Goal: Task Accomplishment & Management: Manage account settings

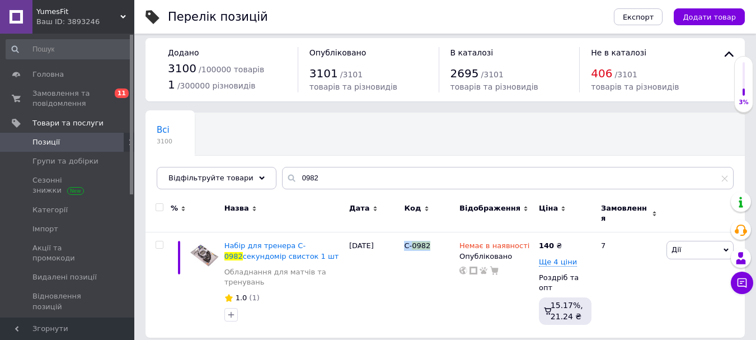
click at [51, 142] on span "Позиції" at bounding box center [45, 142] width 27 height 10
drag, startPoint x: 315, startPoint y: 183, endPoint x: 269, endPoint y: 176, distance: 46.4
click at [282, 176] on input "0982" at bounding box center [508, 178] width 452 height 22
type input "1030"
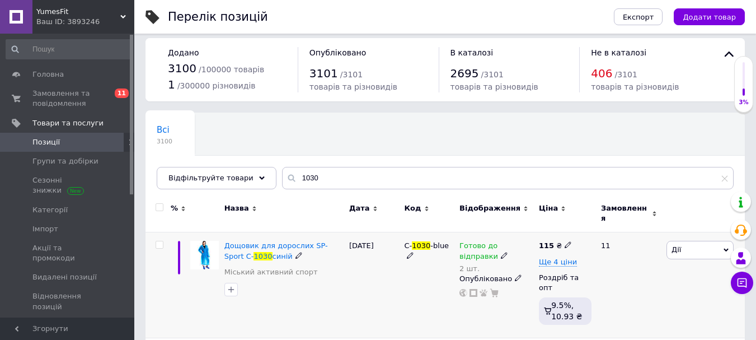
click at [501, 252] on icon at bounding box center [504, 255] width 7 height 7
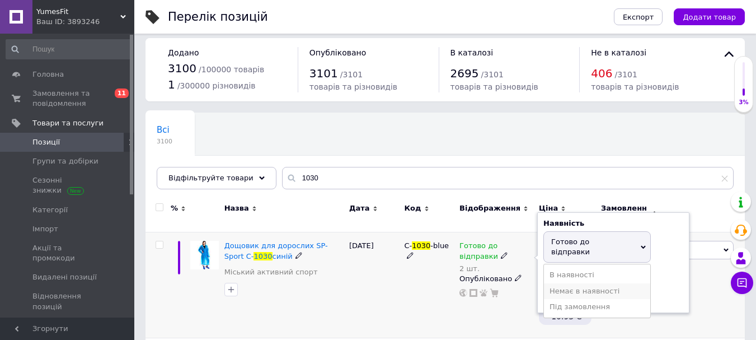
click at [575, 283] on li "Немає в наявності" at bounding box center [597, 291] width 106 height 16
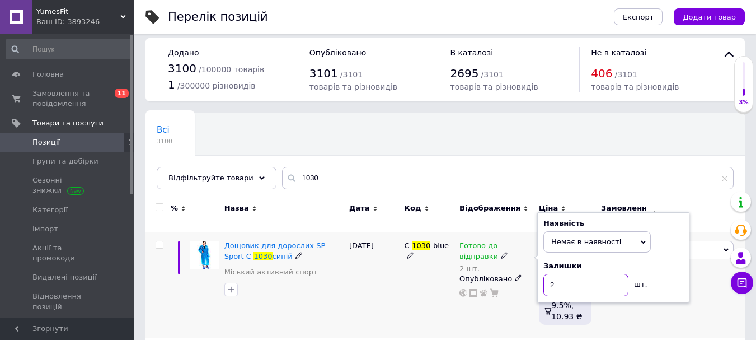
click at [577, 278] on input "2" at bounding box center [586, 285] width 85 height 22
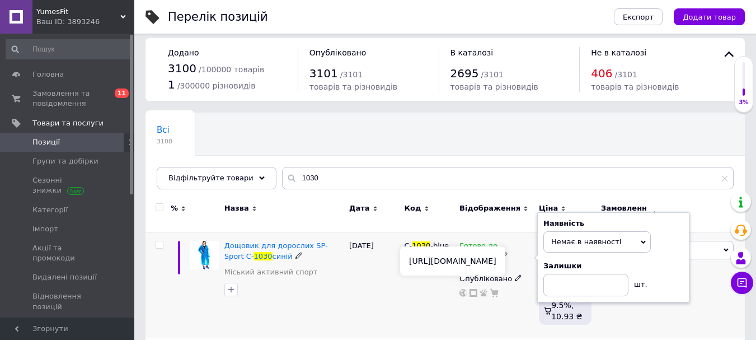
click at [406, 291] on div "C- 1030 -blue" at bounding box center [428, 284] width 55 height 105
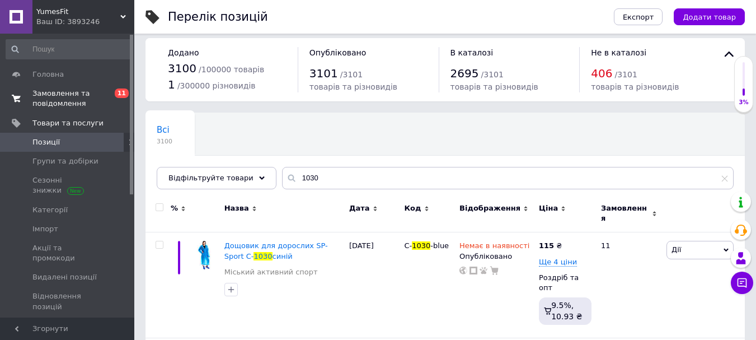
click at [58, 104] on span "Замовлення та повідомлення" at bounding box center [67, 98] width 71 height 20
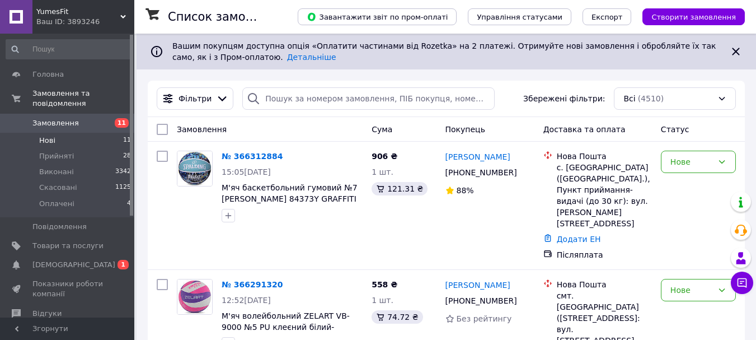
click at [48, 136] on span "Нові" at bounding box center [47, 141] width 16 height 10
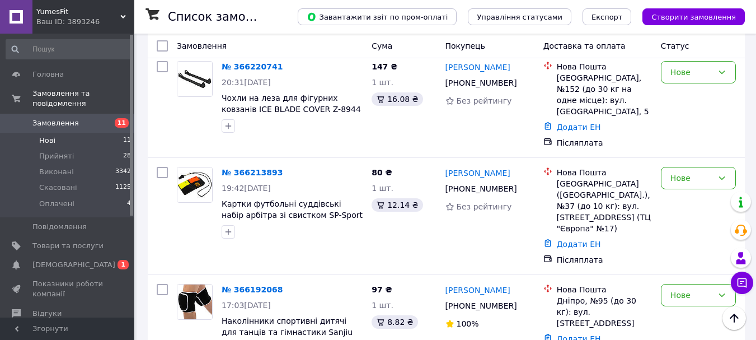
scroll to position [969, 0]
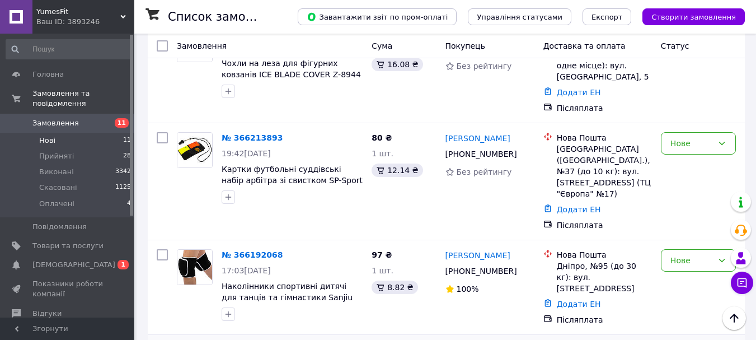
drag, startPoint x: 310, startPoint y: 316, endPoint x: 322, endPoint y: 315, distance: 11.8
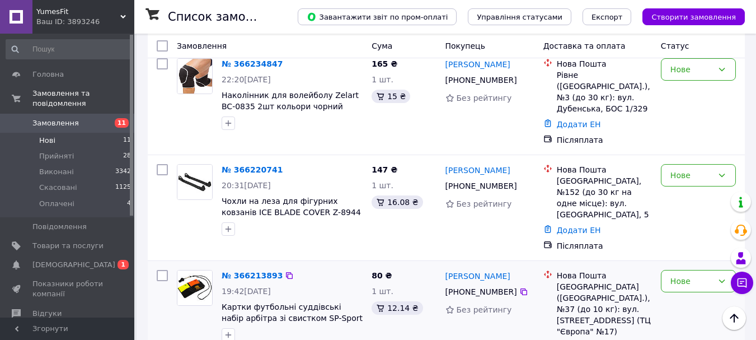
scroll to position [830, 0]
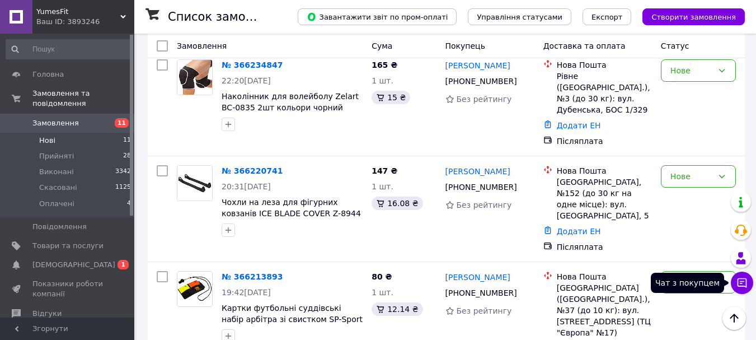
click at [742, 282] on icon at bounding box center [743, 283] width 10 height 10
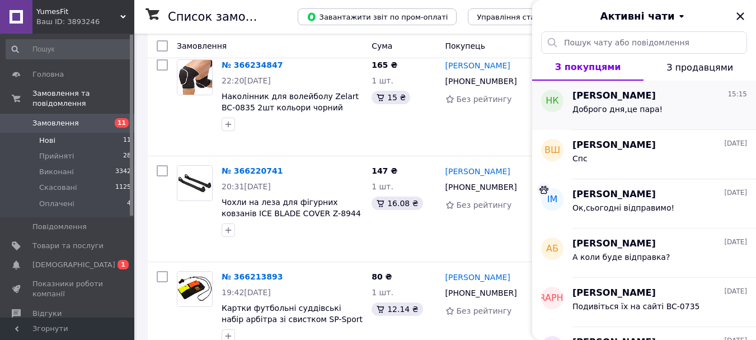
click at [596, 114] on div "Доброго дня,це пара!" at bounding box center [618, 113] width 90 height 16
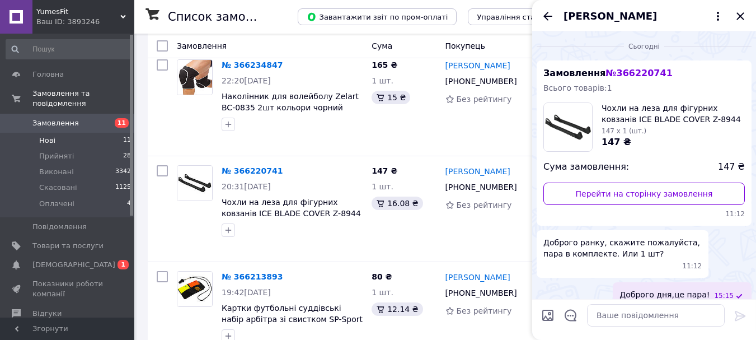
scroll to position [13, 0]
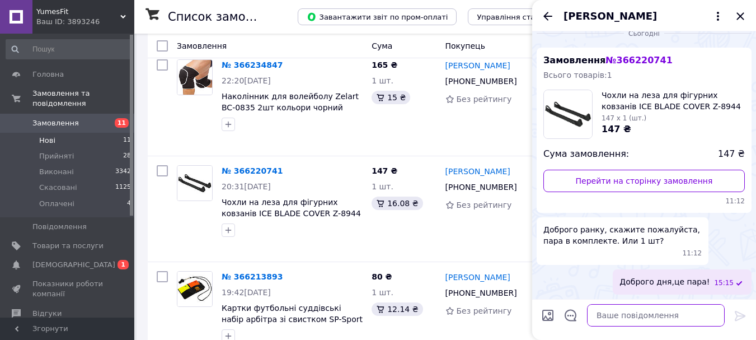
click at [618, 316] on textarea at bounding box center [656, 315] width 138 height 22
type textarea "Сьогодні відправляємо,то очікуйте!"
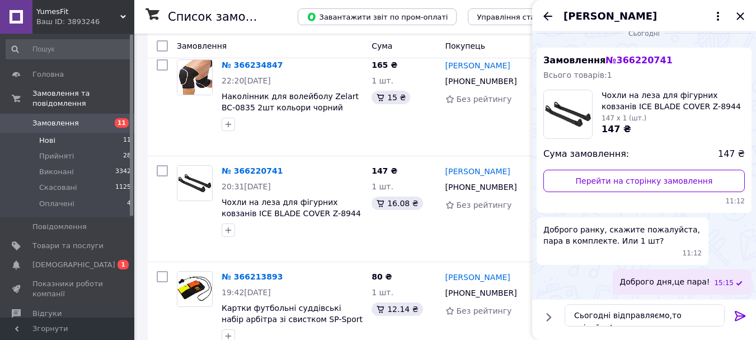
click at [735, 316] on icon at bounding box center [740, 315] width 13 height 13
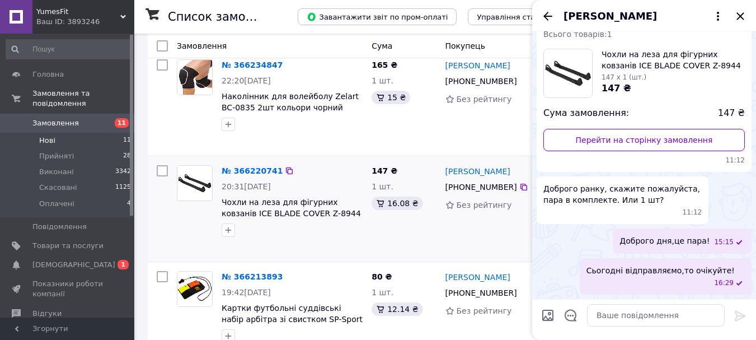
click at [408, 161] on div "147 ₴ 1 шт. 16.08 ₴" at bounding box center [403, 209] width 73 height 96
click at [739, 14] on icon "Закрити" at bounding box center [740, 15] width 7 height 7
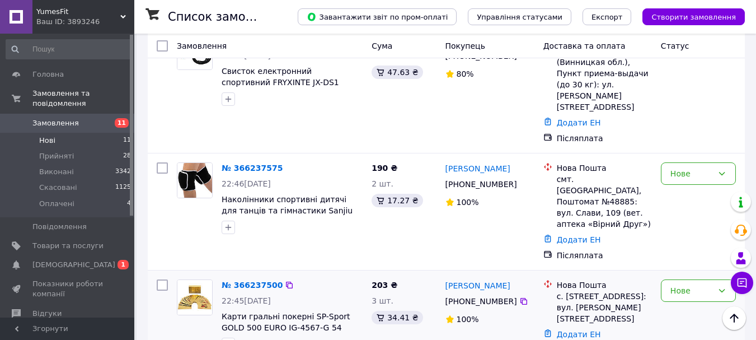
scroll to position [494, 0]
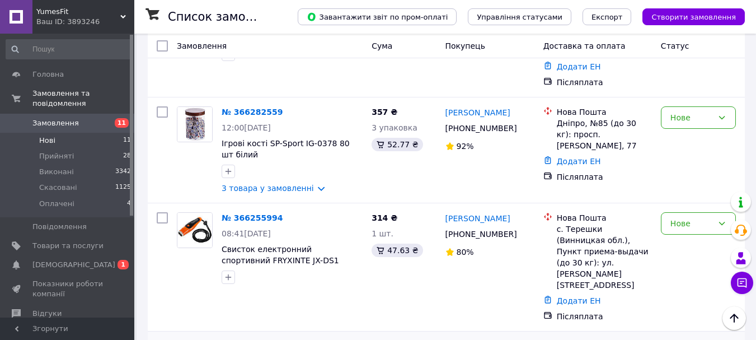
scroll to position [382, 0]
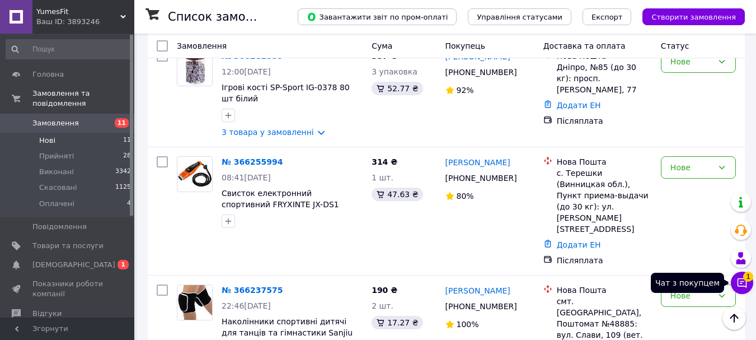
click at [741, 283] on icon at bounding box center [743, 283] width 10 height 10
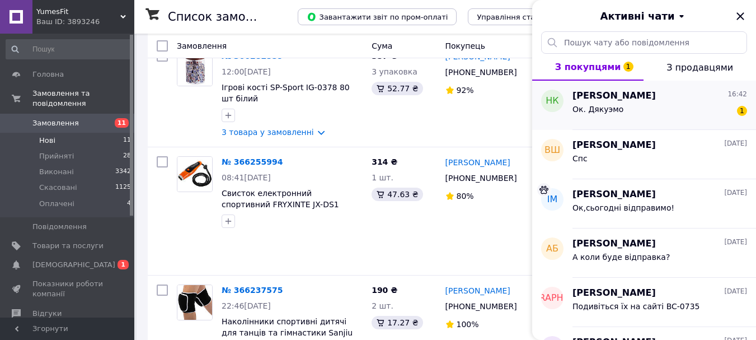
click at [628, 106] on div "Ок. Дякуэмо 1" at bounding box center [660, 111] width 175 height 18
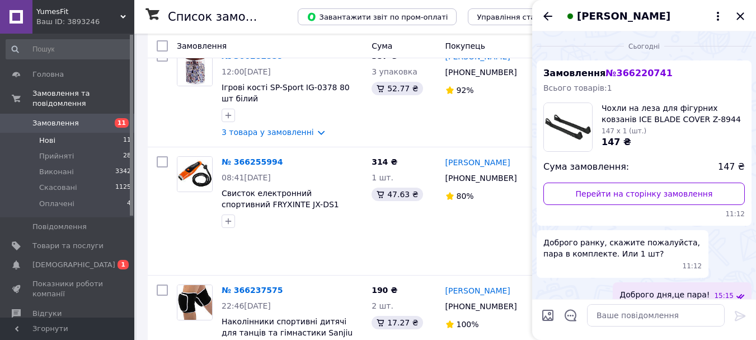
scroll to position [104, 0]
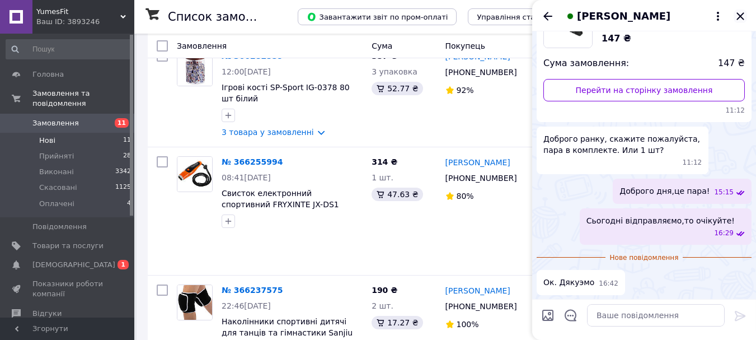
click at [738, 17] on icon "Закрити" at bounding box center [740, 16] width 13 height 13
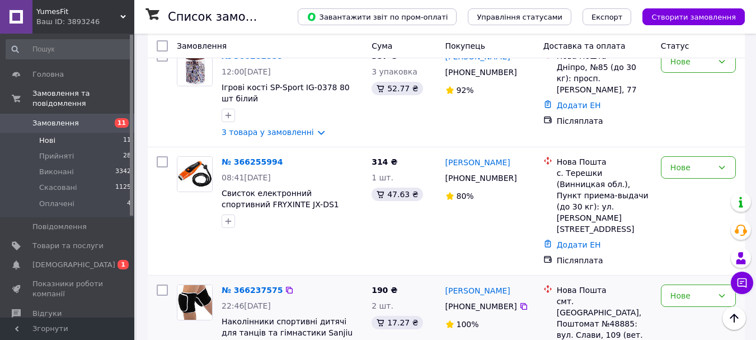
scroll to position [438, 0]
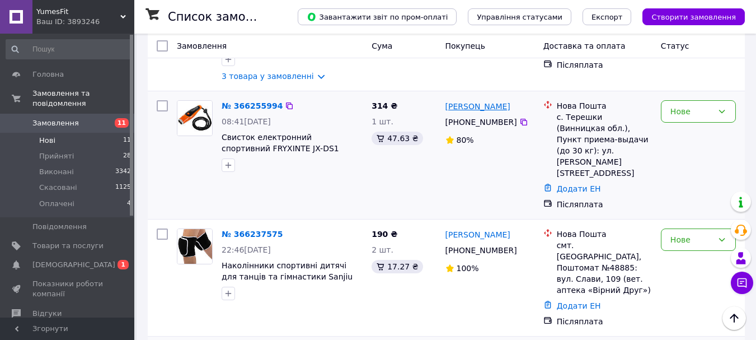
drag, startPoint x: 461, startPoint y: 58, endPoint x: 456, endPoint y: 62, distance: 6.7
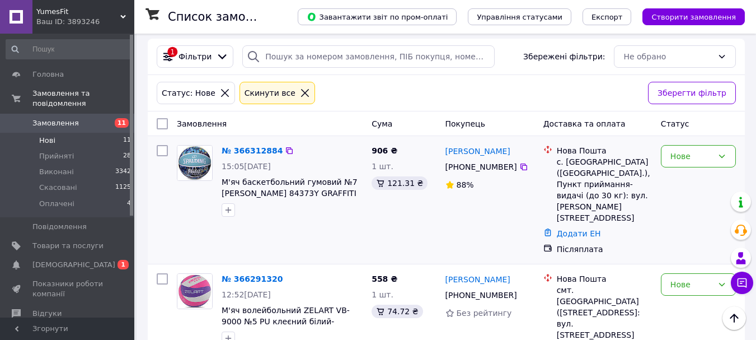
scroll to position [0, 0]
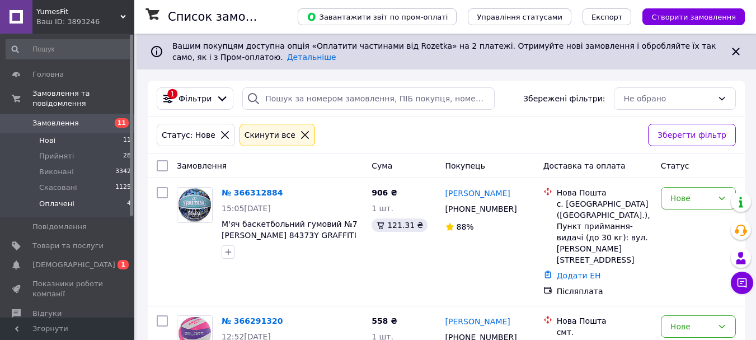
click at [54, 199] on span "Оплачені" at bounding box center [56, 204] width 35 height 10
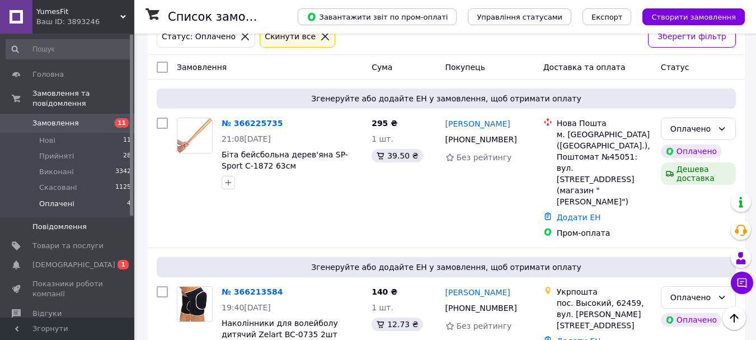
scroll to position [71, 0]
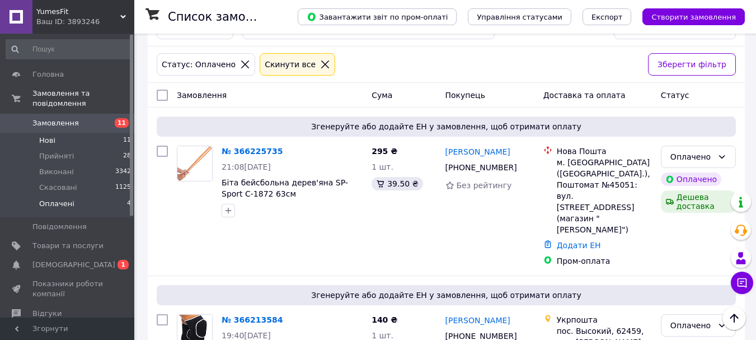
click at [44, 136] on span "Нові" at bounding box center [47, 141] width 16 height 10
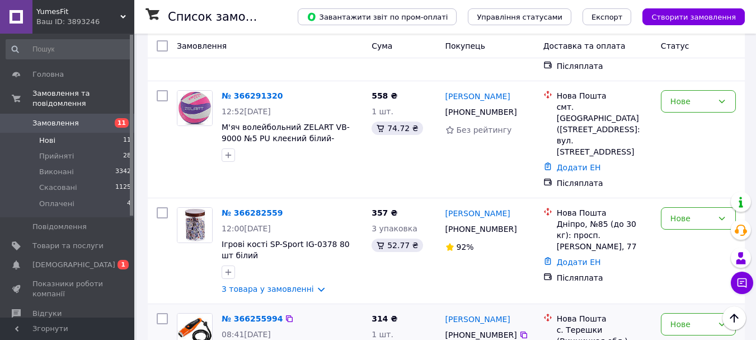
scroll to position [224, 0]
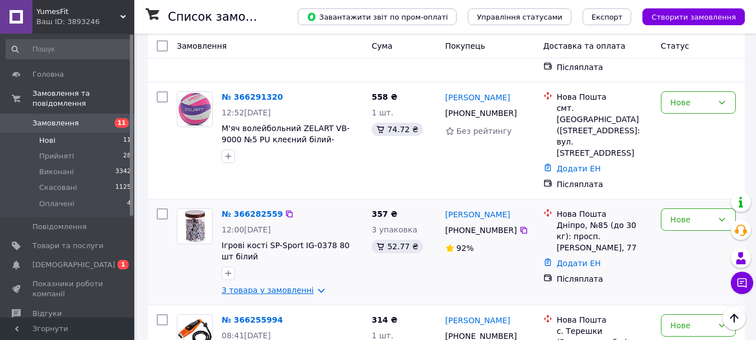
click at [309, 286] on link "3 товара у замовленні" at bounding box center [268, 290] width 92 height 9
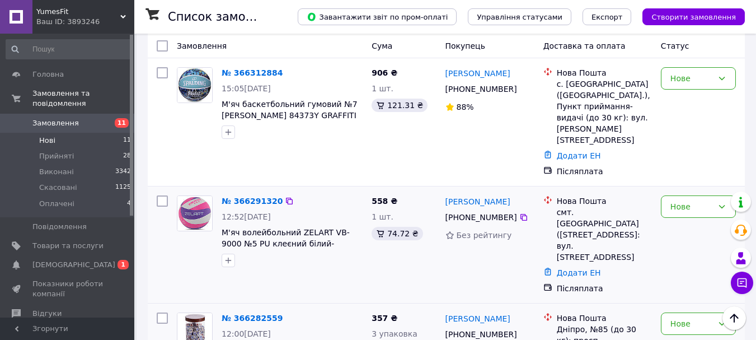
scroll to position [116, 0]
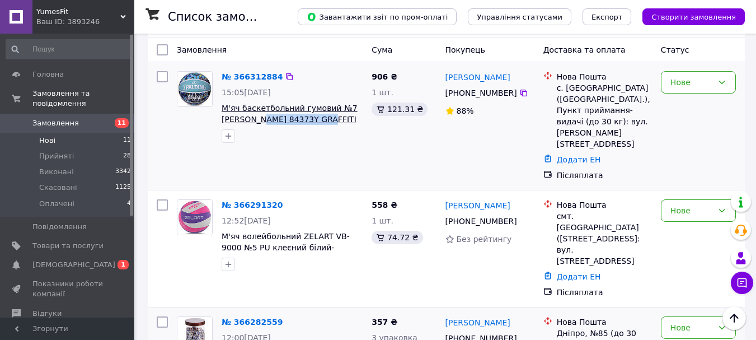
drag, startPoint x: 329, startPoint y: 119, endPoint x: 261, endPoint y: 118, distance: 67.2
click at [261, 118] on span "М'яч баскетбольний гумовий №7 [PERSON_NAME] 84373Y GRAFFITI блакитний-синій" at bounding box center [292, 113] width 141 height 22
copy span "84373Y GRAFFITI"
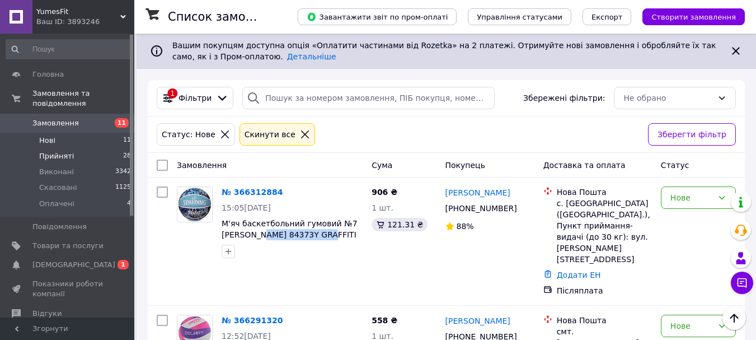
scroll to position [0, 0]
click at [58, 199] on span "Оплачені" at bounding box center [56, 204] width 35 height 10
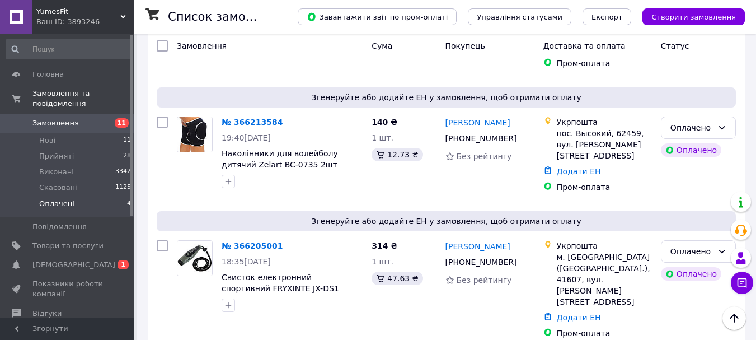
scroll to position [485, 0]
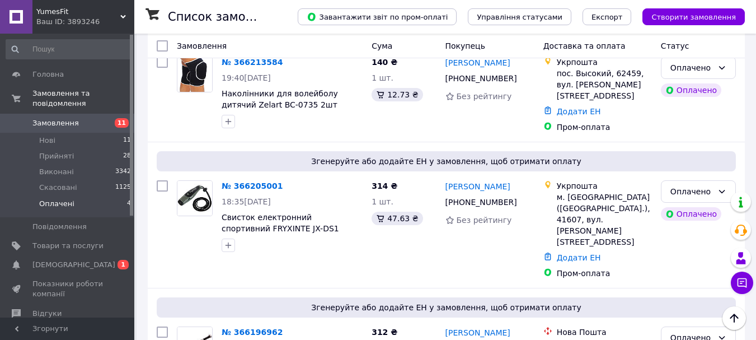
drag, startPoint x: 57, startPoint y: 237, endPoint x: 179, endPoint y: 218, distance: 122.9
click at [58, 241] on span "Товари та послуги" at bounding box center [67, 246] width 71 height 10
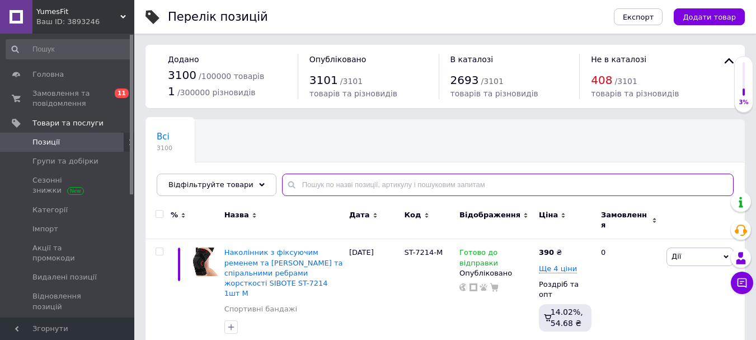
click at [299, 185] on input "text" at bounding box center [508, 185] width 452 height 22
type input "1860"
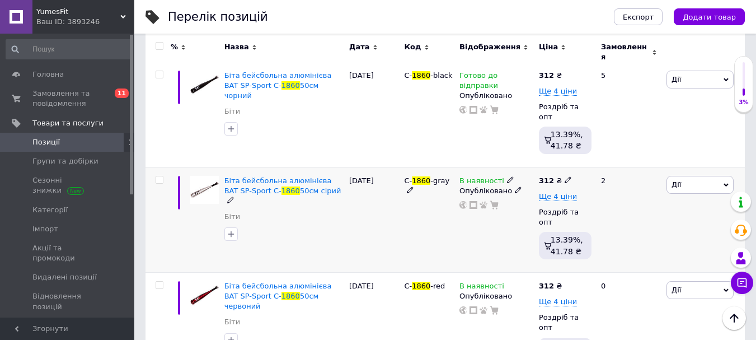
scroll to position [283, 0]
click at [507, 176] on icon at bounding box center [510, 179] width 7 height 7
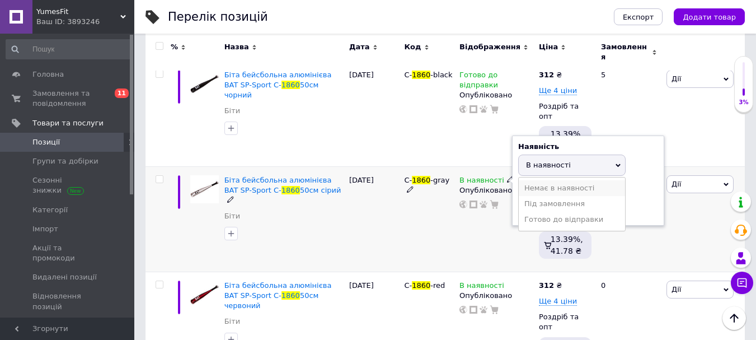
click at [550, 180] on li "Немає в наявності" at bounding box center [572, 188] width 106 height 16
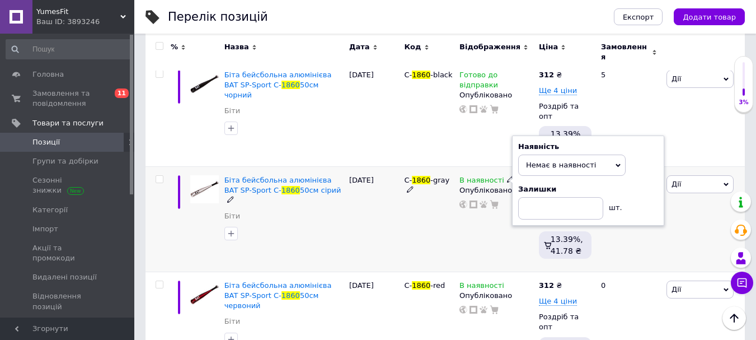
click at [427, 199] on div "C- 1860 -gray" at bounding box center [428, 218] width 55 height 105
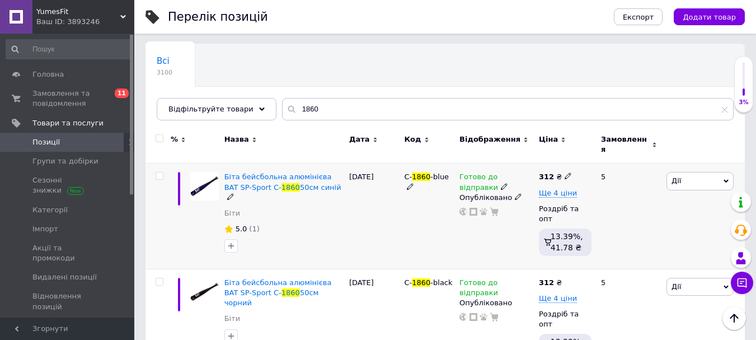
scroll to position [59, 0]
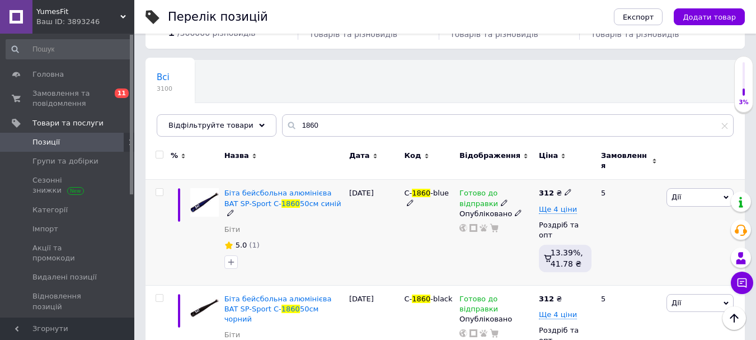
click at [501, 199] on icon at bounding box center [504, 202] width 7 height 7
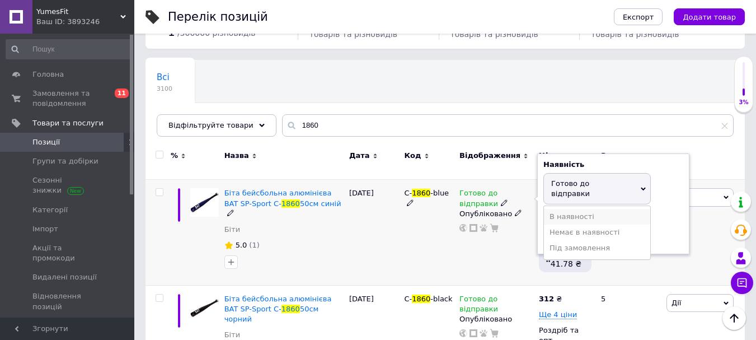
click at [556, 209] on li "В наявності" at bounding box center [597, 217] width 106 height 16
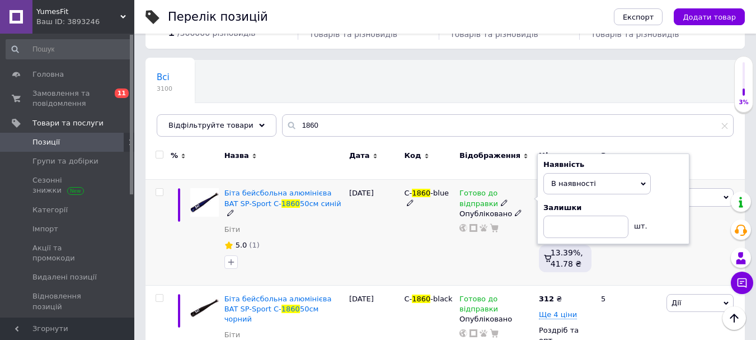
click at [395, 237] on div "[DATE]" at bounding box center [374, 232] width 55 height 105
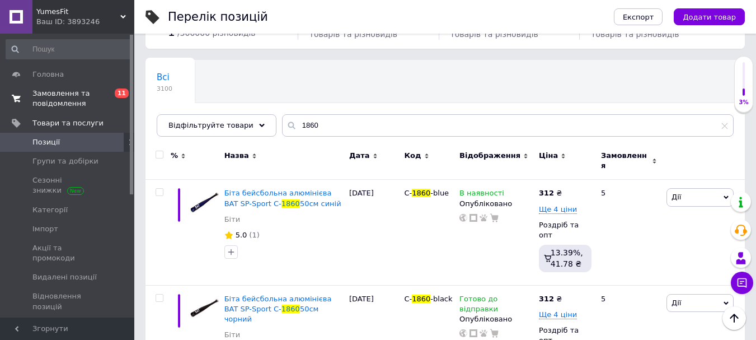
click at [59, 92] on span "Замовлення та повідомлення" at bounding box center [67, 98] width 71 height 20
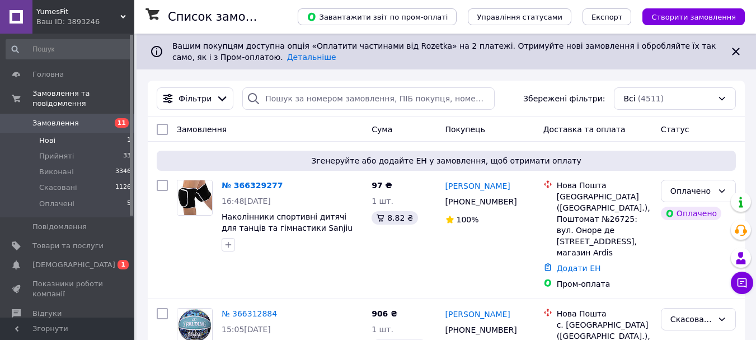
click at [54, 133] on li "Нові 1" at bounding box center [69, 141] width 138 height 16
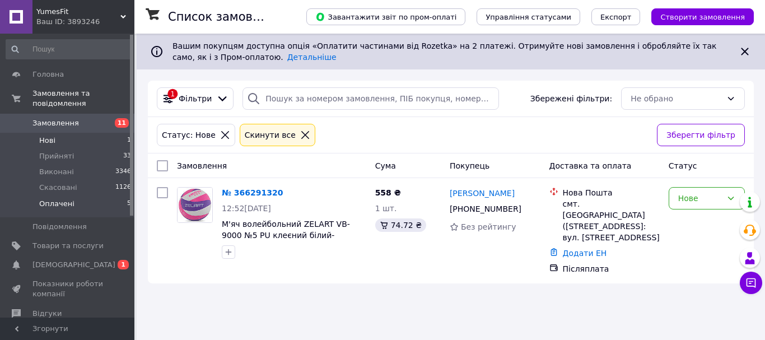
click at [56, 199] on span "Оплачені" at bounding box center [56, 204] width 35 height 10
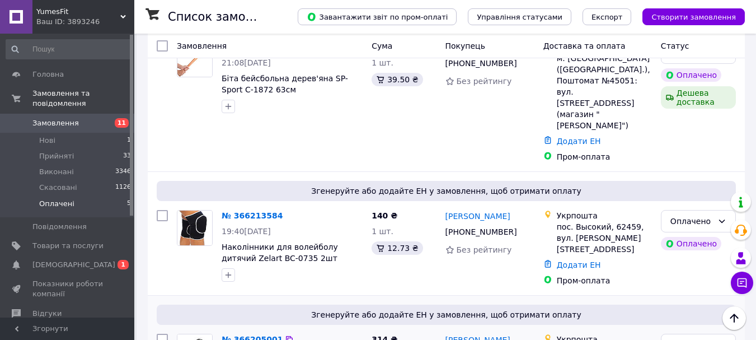
scroll to position [452, 0]
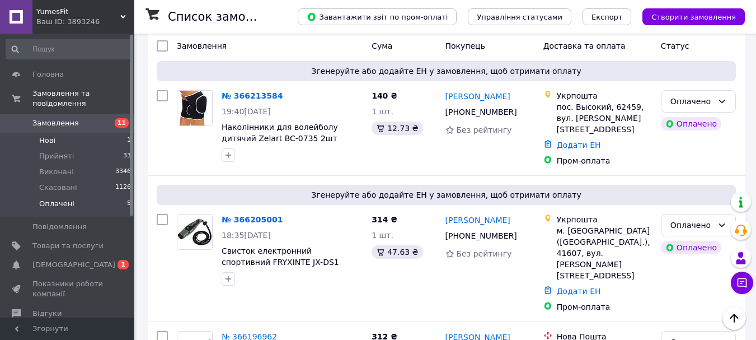
click at [52, 136] on span "Нові" at bounding box center [47, 141] width 16 height 10
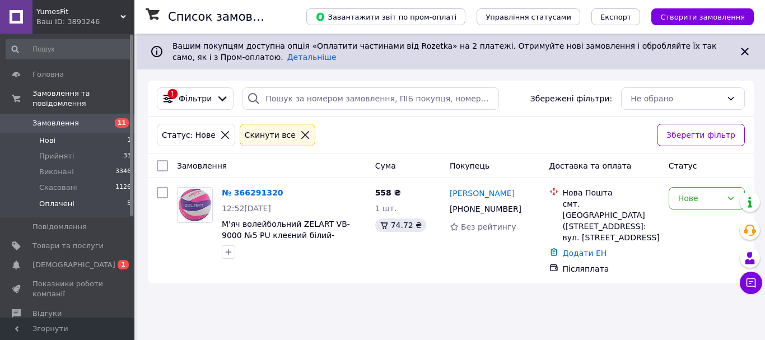
click at [53, 199] on span "Оплачені" at bounding box center [56, 204] width 35 height 10
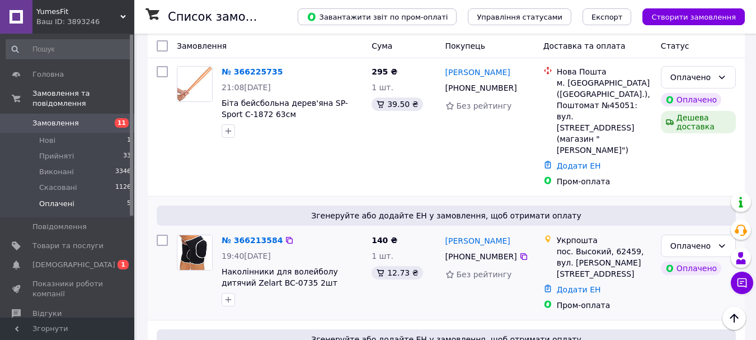
scroll to position [194, 0]
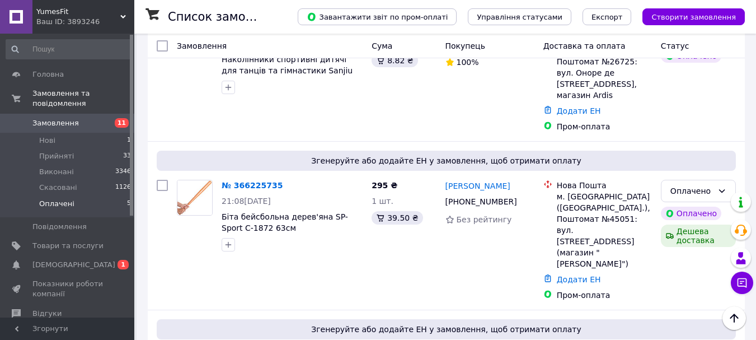
click at [63, 118] on span "Замовлення" at bounding box center [55, 123] width 46 height 10
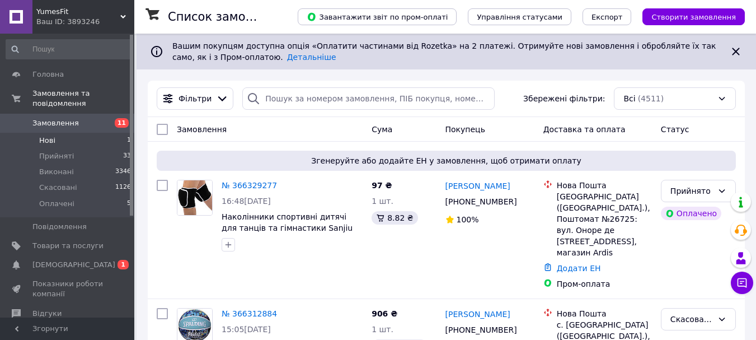
click at [45, 136] on span "Нові" at bounding box center [47, 141] width 16 height 10
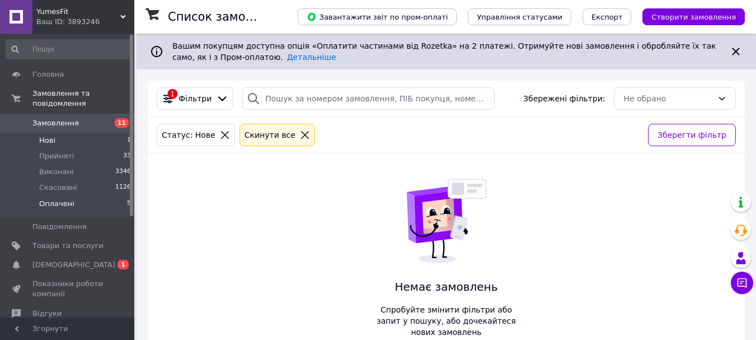
click at [48, 199] on span "Оплачені" at bounding box center [56, 204] width 35 height 10
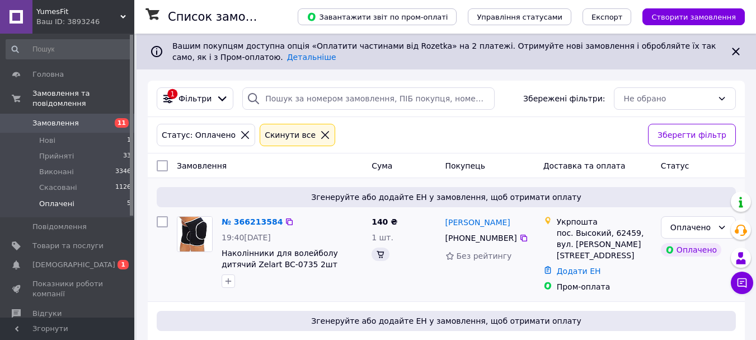
scroll to position [92, 0]
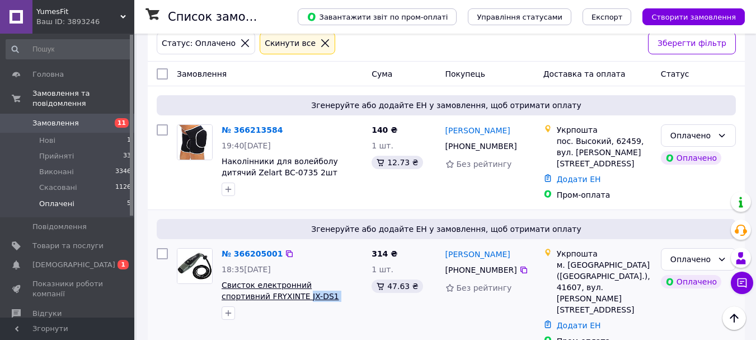
drag, startPoint x: 306, startPoint y: 296, endPoint x: 260, endPoint y: 296, distance: 46.5
click at [260, 296] on span "Свисток електронний спортивний FRYXINTE JX-DS1 сірий" at bounding box center [292, 290] width 141 height 22
copy span "JX-DS1 сірий"
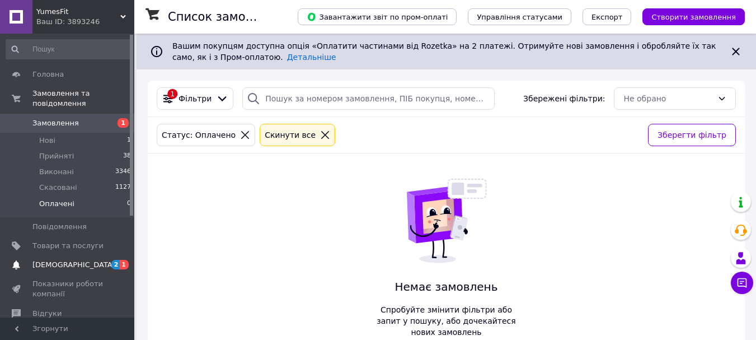
click at [43, 260] on span "[DEMOGRAPHIC_DATA]" at bounding box center [73, 265] width 83 height 10
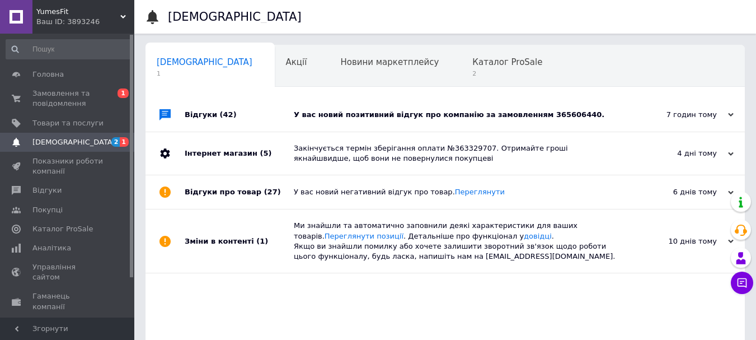
click at [367, 102] on div "У вас новий позитивний відгук про компанію за замовленням 365606440." at bounding box center [458, 115] width 328 height 34
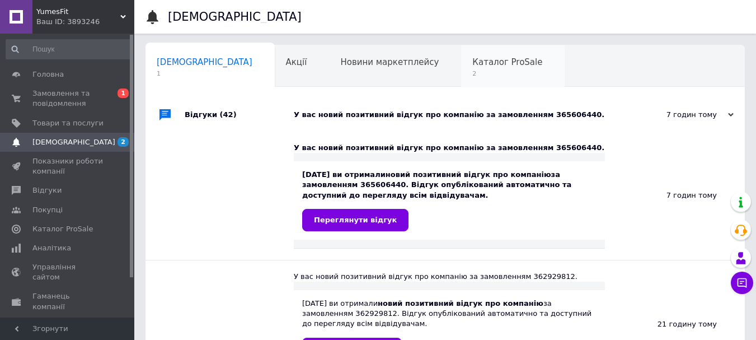
click at [473, 64] on span "Каталог ProSale" at bounding box center [508, 62] width 70 height 10
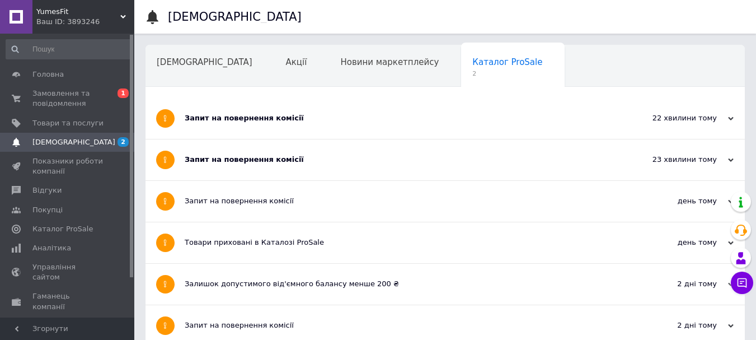
click at [271, 157] on div "Запит на повернення комісії" at bounding box center [403, 160] width 437 height 10
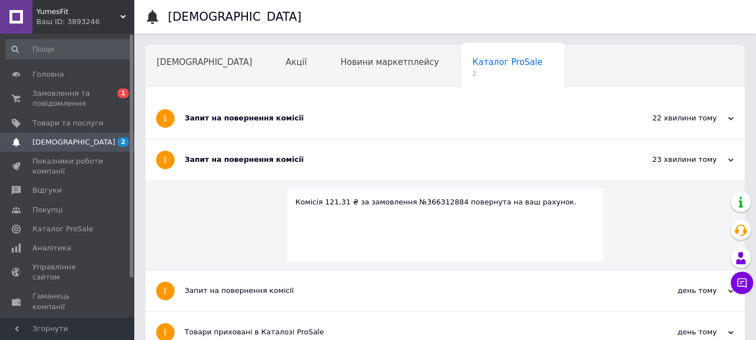
click at [268, 118] on div "Запит на повернення комісії" at bounding box center [403, 118] width 437 height 10
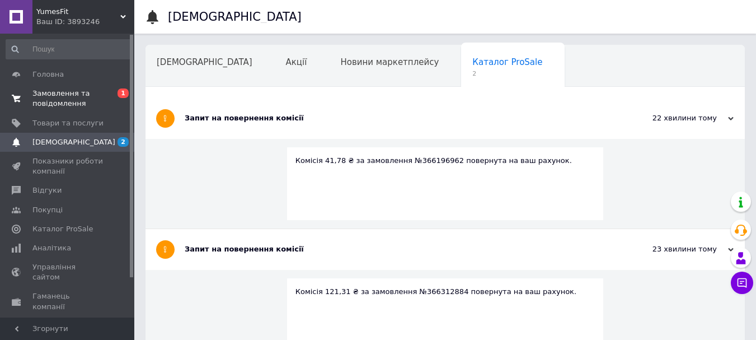
click at [66, 97] on span "Замовлення та повідомлення" at bounding box center [67, 98] width 71 height 20
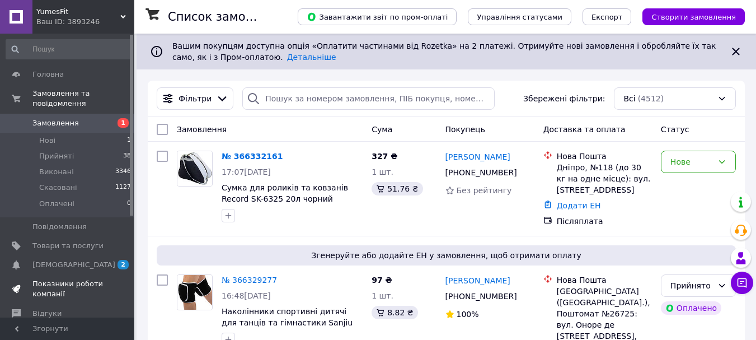
click at [50, 279] on span "Показники роботи компанії" at bounding box center [67, 289] width 71 height 20
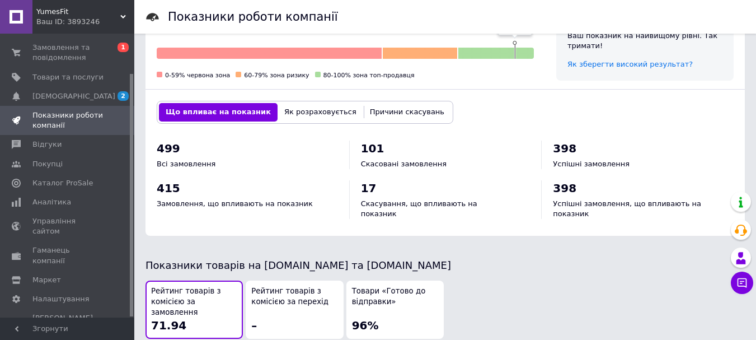
scroll to position [504, 0]
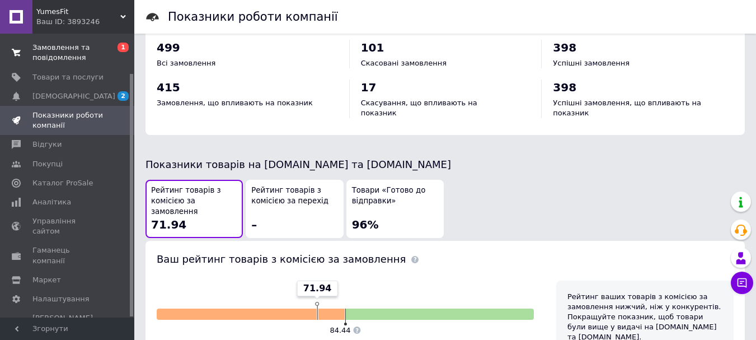
click at [61, 42] on link "Замовлення та повідомлення 0 1" at bounding box center [69, 52] width 138 height 29
